Goal: Obtain resource: Obtain resource

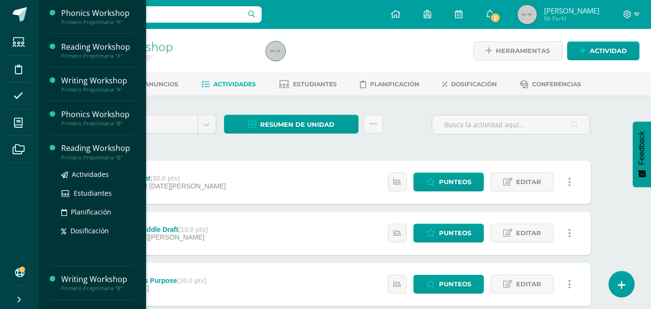
click at [75, 148] on div "Reading Workshop" at bounding box center [97, 148] width 73 height 11
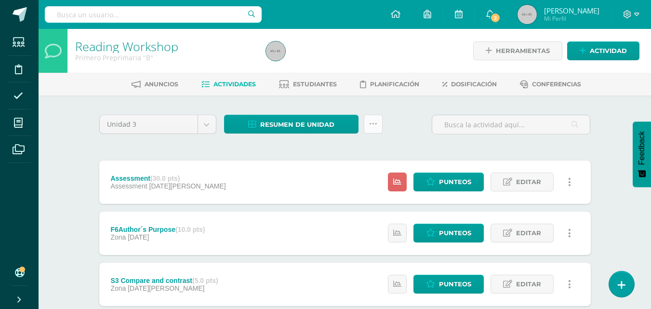
click at [371, 124] on icon at bounding box center [373, 124] width 8 height 8
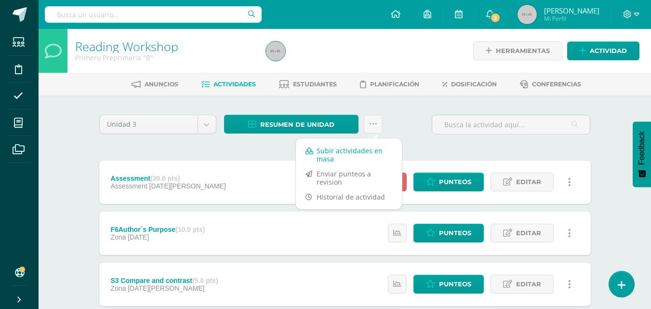
click at [356, 155] on link "Subir actividades en masa" at bounding box center [349, 154] width 106 height 23
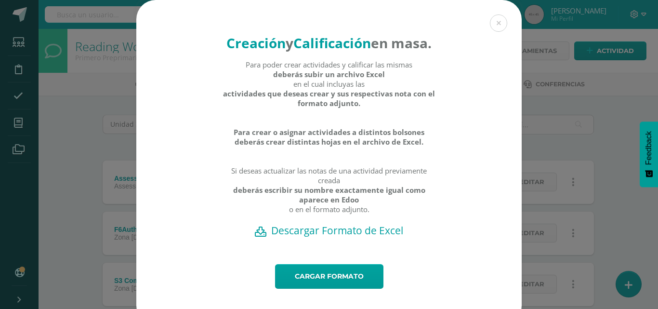
click at [325, 237] on h2 "Descargar Formato de Excel" at bounding box center [329, 230] width 352 height 13
click at [305, 289] on link "Cargar formato" at bounding box center [329, 276] width 108 height 25
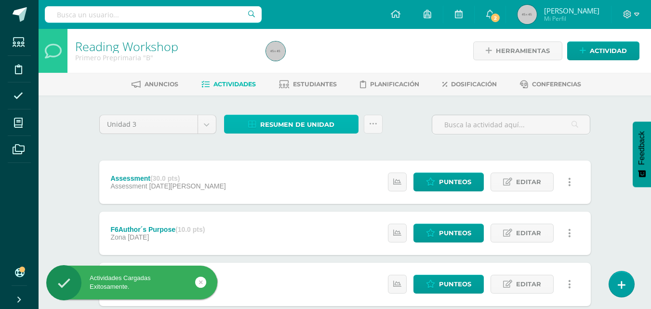
click at [303, 124] on span "Resumen de unidad" at bounding box center [297, 125] width 74 height 18
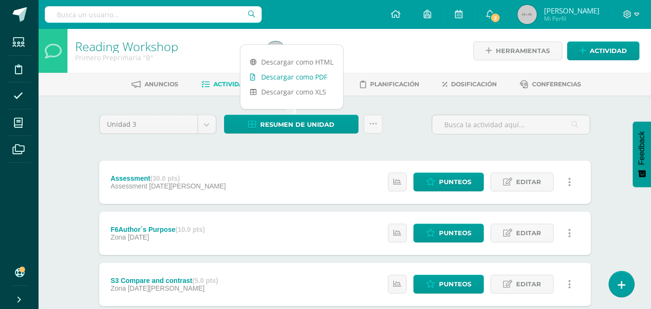
click at [293, 79] on link "Descargar como PDF" at bounding box center [291, 76] width 103 height 15
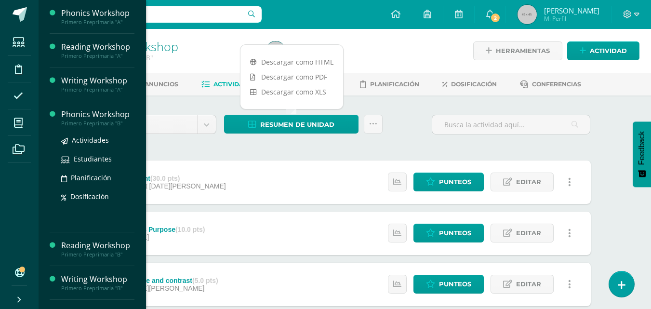
click at [66, 114] on div "Phonics Workshop" at bounding box center [97, 114] width 73 height 11
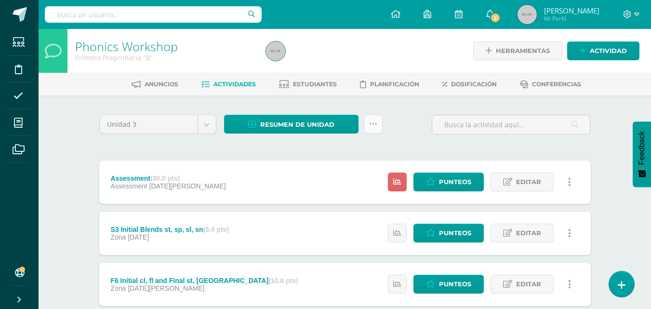
click at [373, 127] on icon at bounding box center [373, 124] width 8 height 8
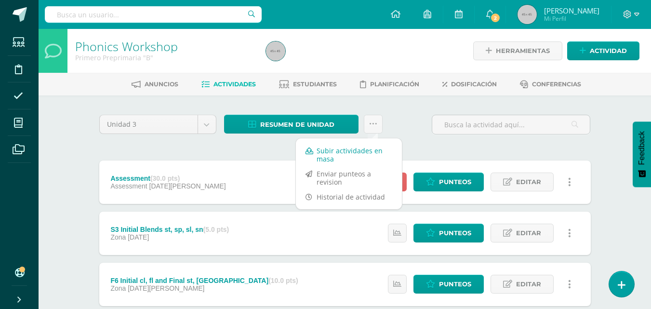
click at [360, 150] on link "Subir actividades en masa" at bounding box center [349, 154] width 106 height 23
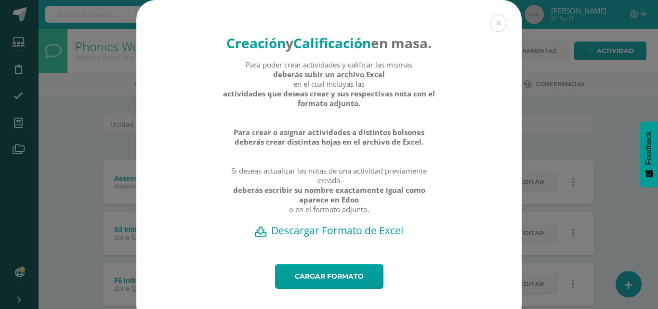
click at [345, 237] on h2 "Descargar Formato de Excel" at bounding box center [329, 230] width 352 height 13
click at [313, 289] on link "Cargar formato" at bounding box center [329, 276] width 108 height 25
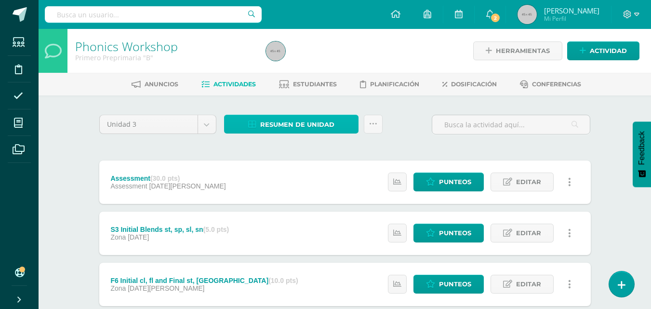
click at [320, 124] on span "Resumen de unidad" at bounding box center [297, 125] width 74 height 18
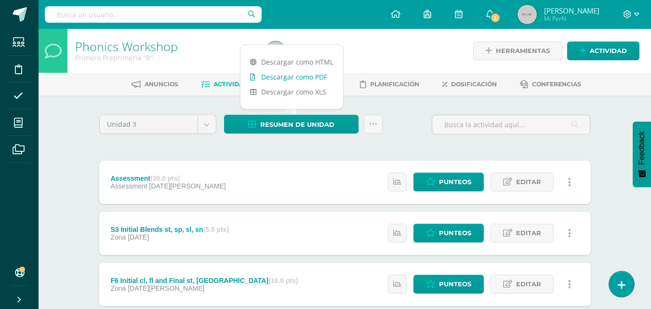
click at [304, 80] on link "Descargar como PDF" at bounding box center [291, 76] width 103 height 15
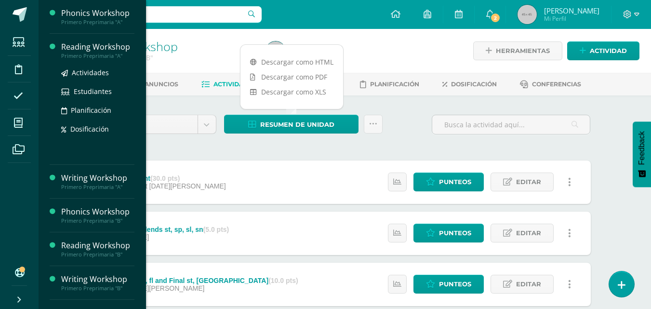
click at [80, 47] on div "Reading Workshop" at bounding box center [97, 46] width 73 height 11
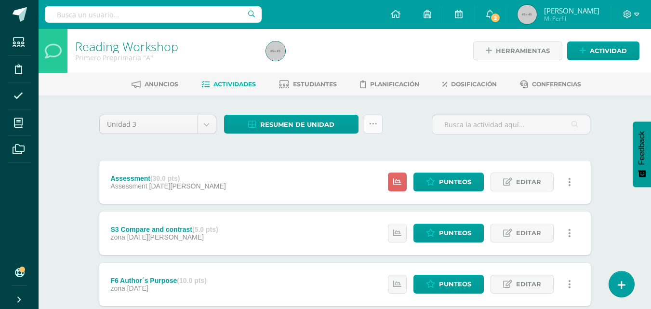
click at [373, 122] on icon at bounding box center [373, 124] width 8 height 8
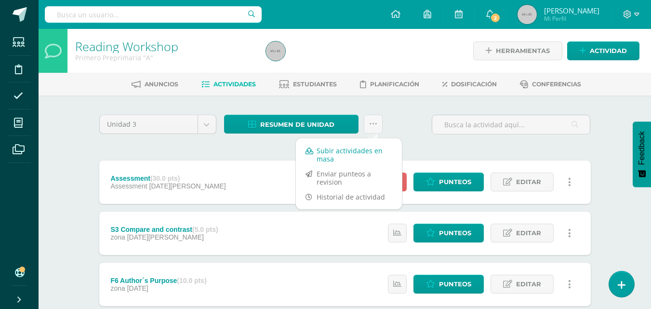
click at [360, 149] on link "Subir actividades en masa" at bounding box center [349, 154] width 106 height 23
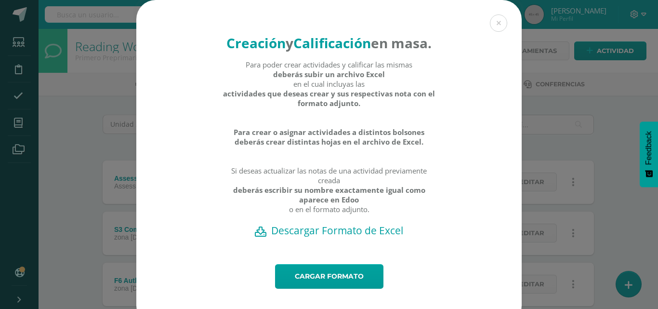
click at [322, 237] on h2 "Descargar Formato de Excel" at bounding box center [329, 230] width 352 height 13
click at [301, 289] on link "Cargar formato" at bounding box center [329, 276] width 108 height 25
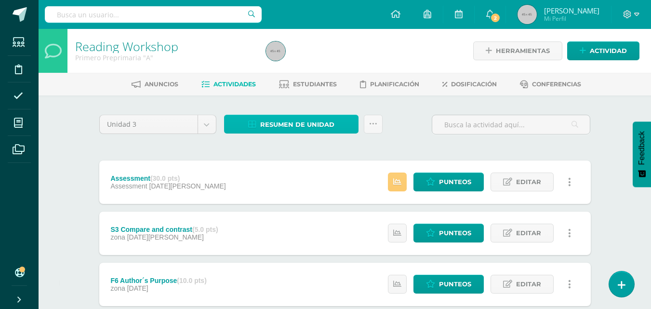
click at [328, 124] on span "Resumen de unidad" at bounding box center [297, 125] width 74 height 18
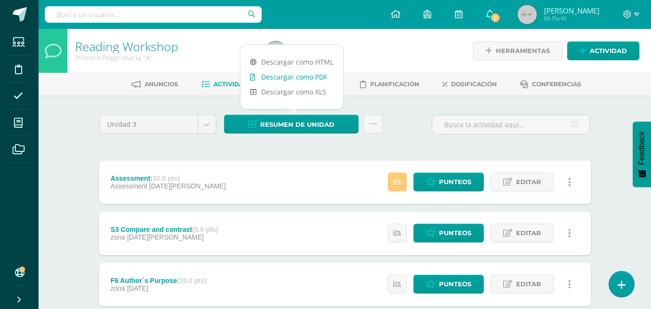
click at [303, 78] on link "Descargar como PDF" at bounding box center [291, 76] width 103 height 15
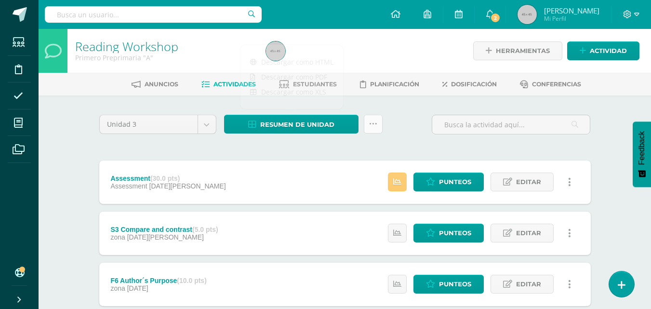
click at [368, 127] on link at bounding box center [373, 124] width 19 height 19
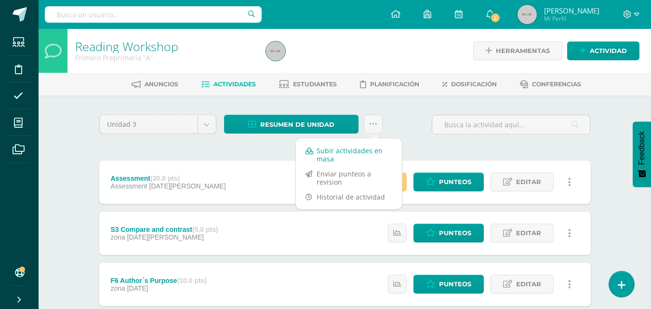
click at [346, 153] on link "Subir actividades en masa" at bounding box center [349, 154] width 106 height 23
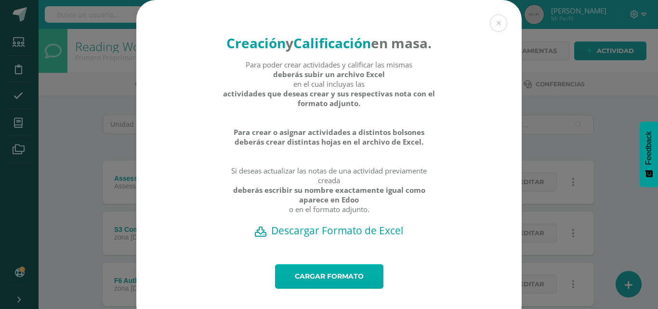
click at [319, 289] on link "Cargar formato" at bounding box center [329, 276] width 108 height 25
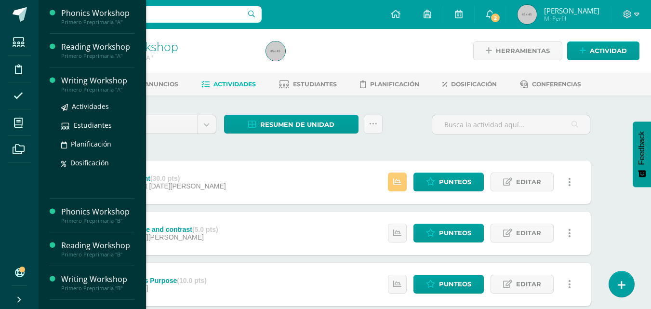
click at [80, 84] on div "Writing Workshop" at bounding box center [97, 80] width 73 height 11
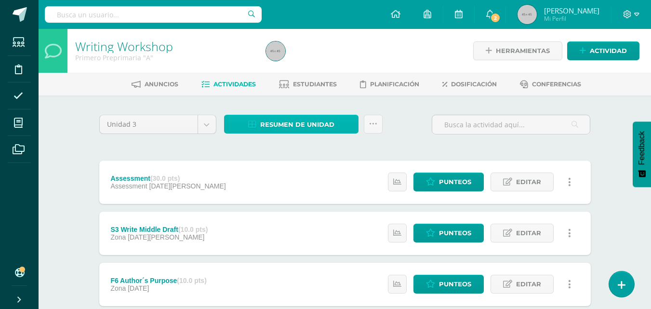
click at [281, 124] on span "Resumen de unidad" at bounding box center [297, 125] width 74 height 18
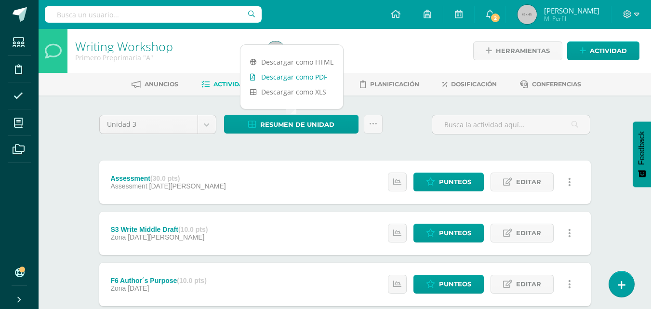
click at [300, 74] on link "Descargar como PDF" at bounding box center [291, 76] width 103 height 15
